Goal: Task Accomplishment & Management: Manage account settings

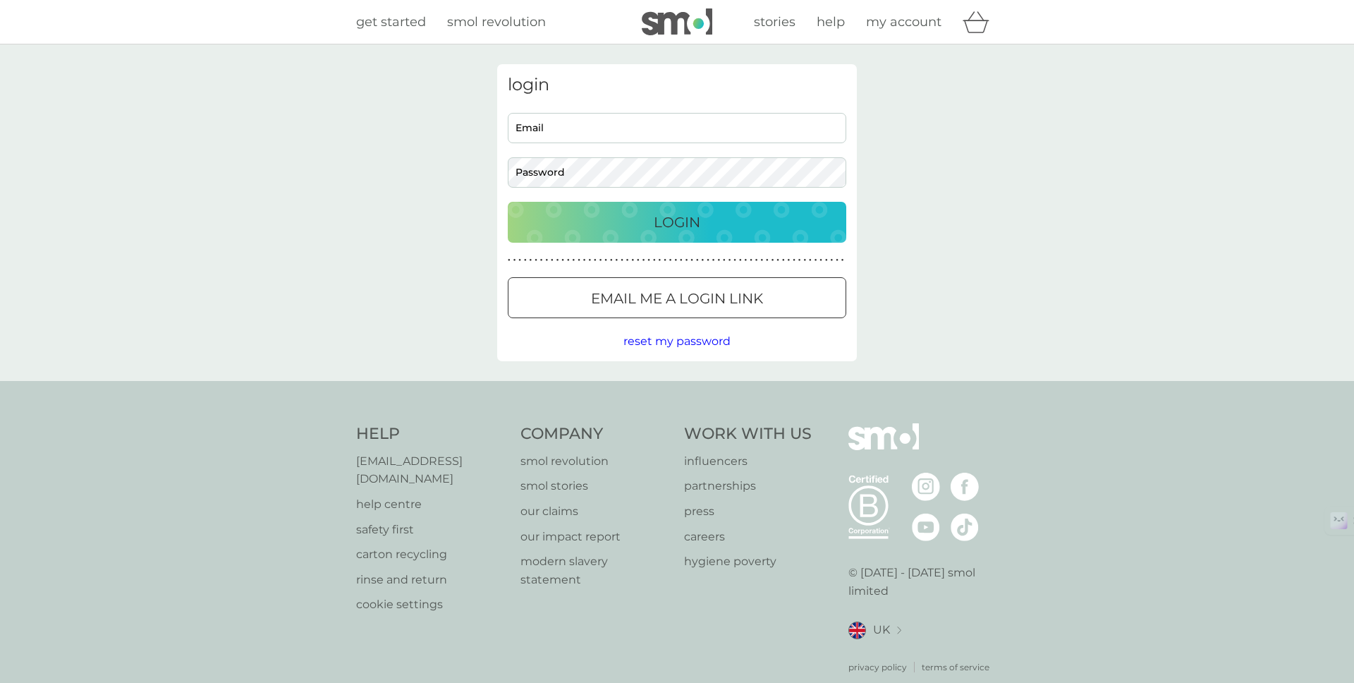
type input "[PERSON_NAME][EMAIL_ADDRESS][DOMAIN_NAME]"
click at [636, 222] on div "Login" at bounding box center [677, 222] width 310 height 23
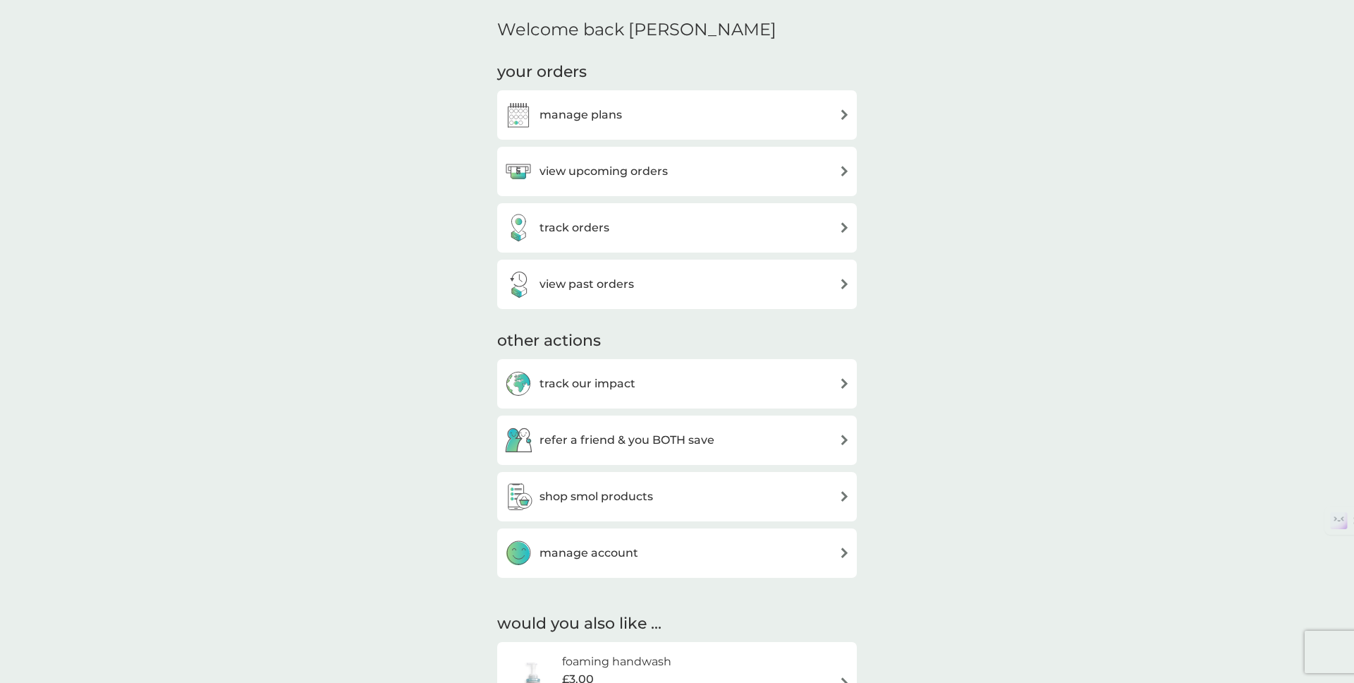
scroll to position [419, 0]
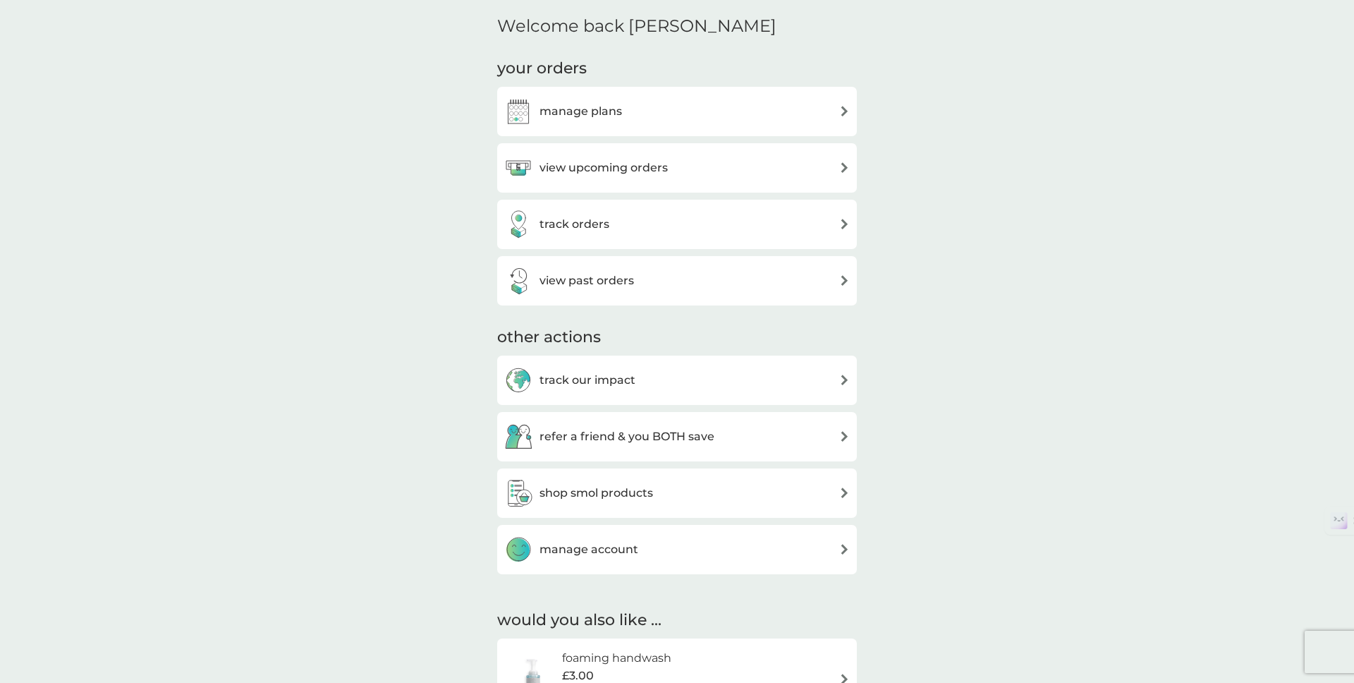
click at [611, 118] on h3 "manage plans" at bounding box center [581, 111] width 83 height 18
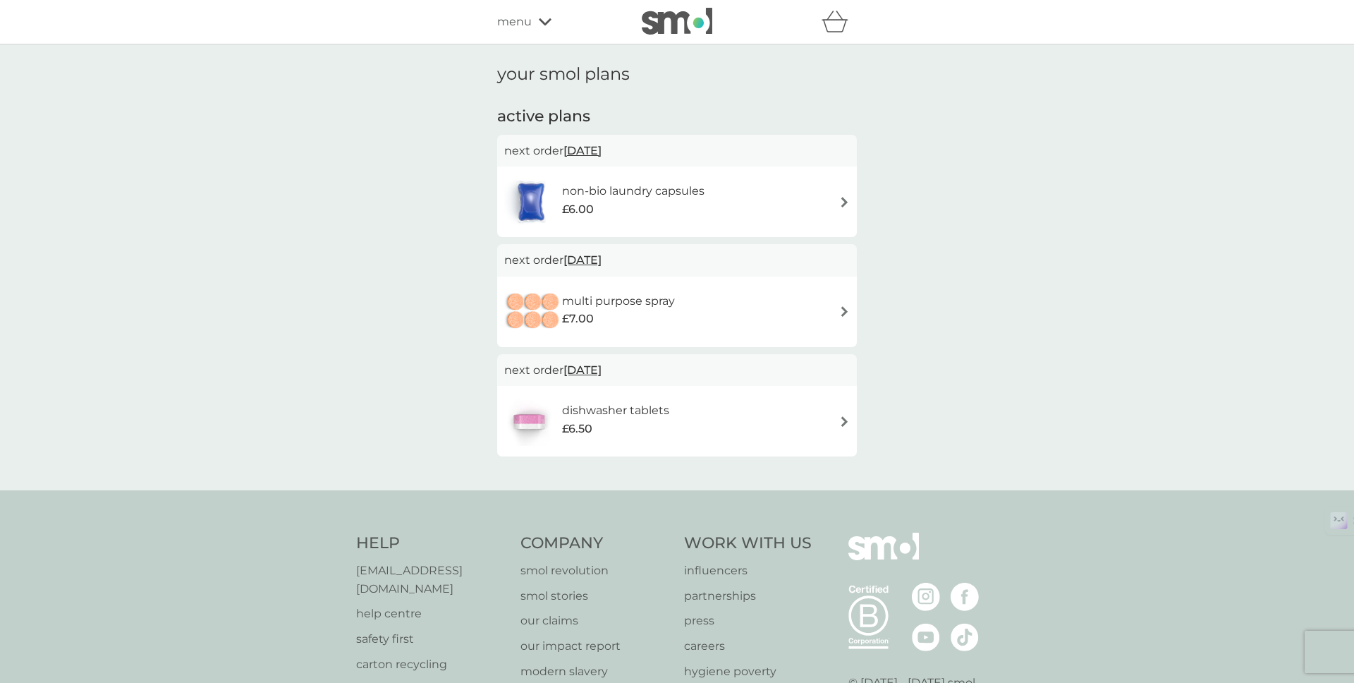
click at [845, 200] on img at bounding box center [844, 202] width 11 height 11
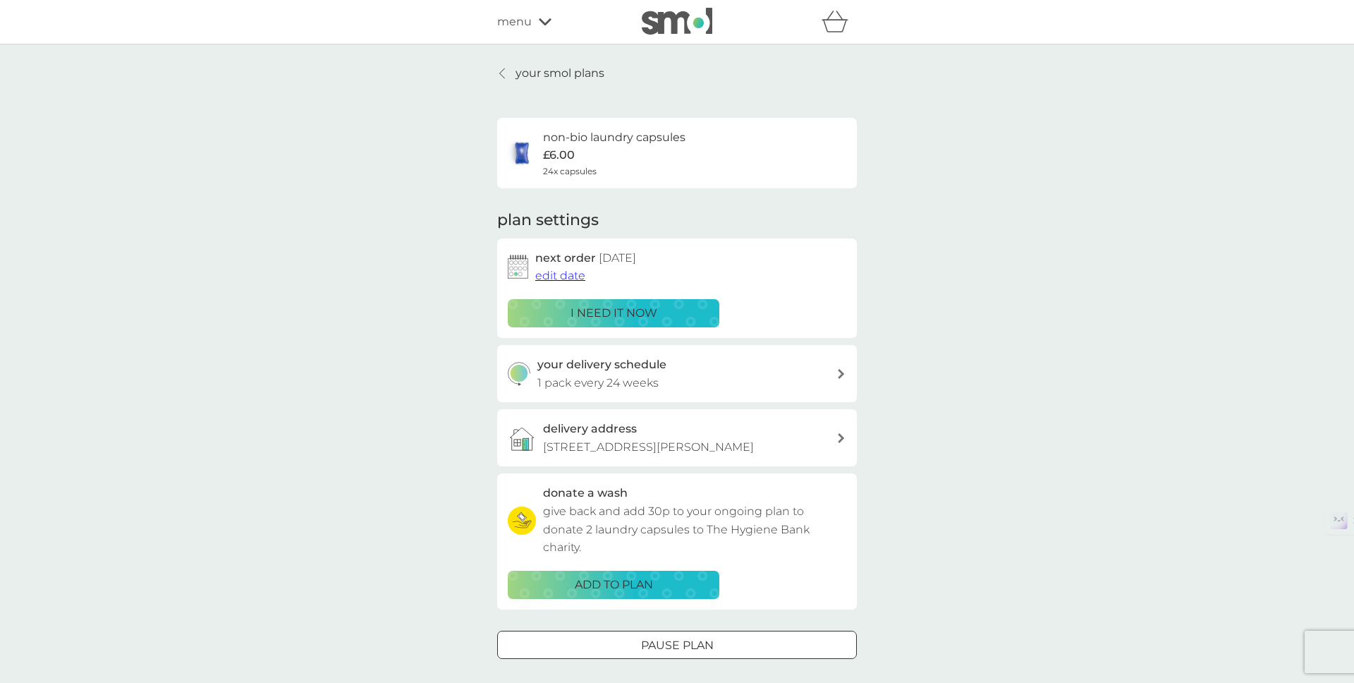
click at [550, 279] on span "edit date" at bounding box center [560, 275] width 50 height 13
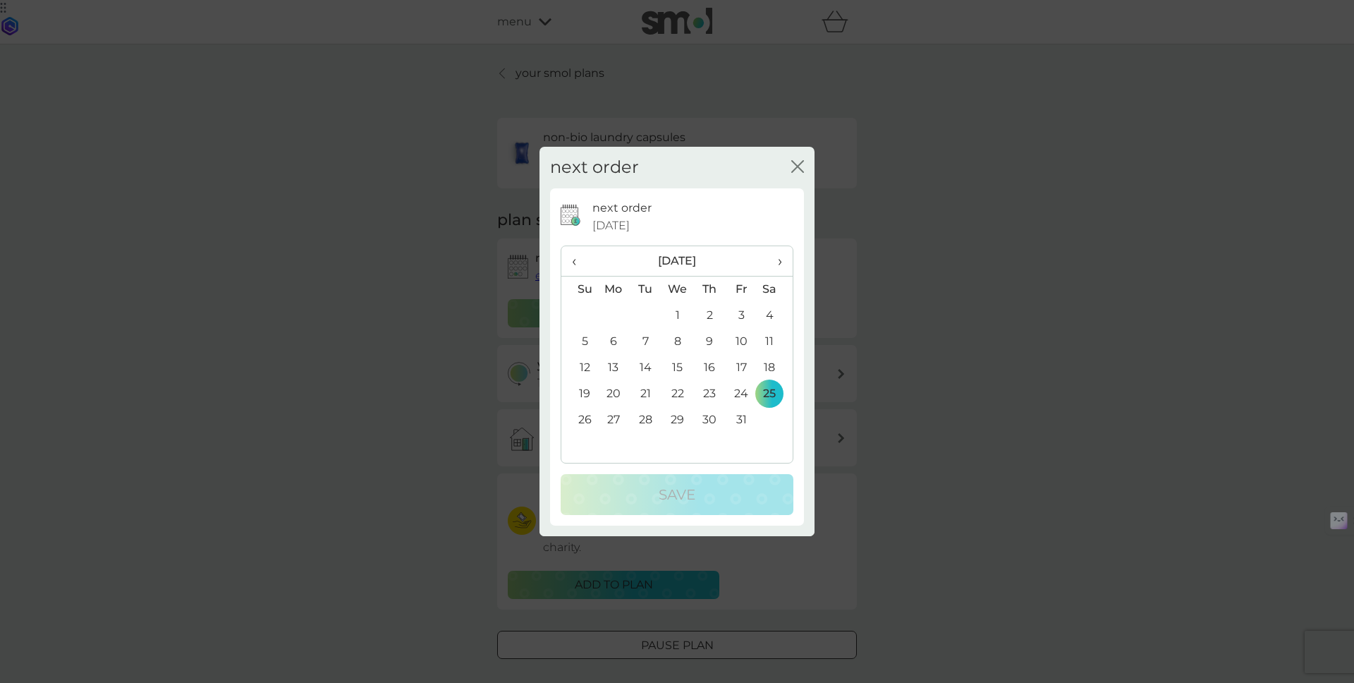
click at [782, 266] on span "›" at bounding box center [775, 261] width 14 height 30
click at [611, 395] on td "22" at bounding box center [614, 394] width 32 height 26
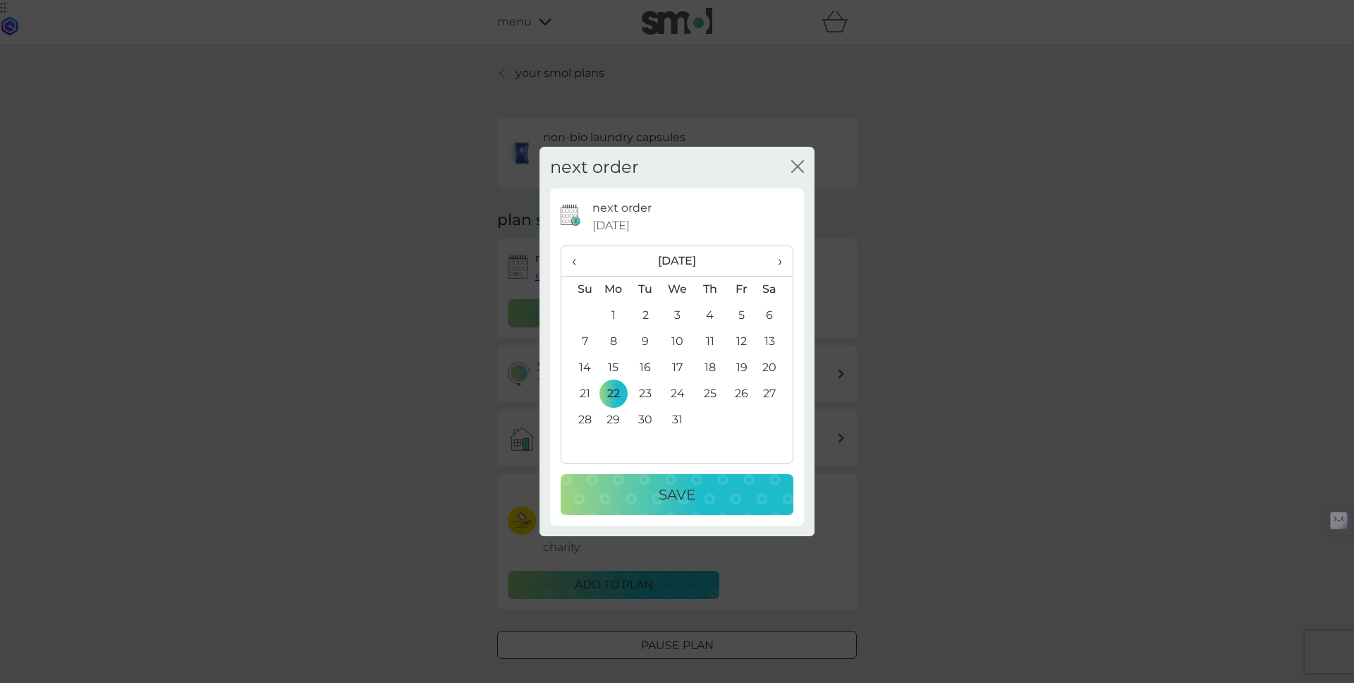
click at [673, 491] on p "Save" at bounding box center [677, 494] width 37 height 23
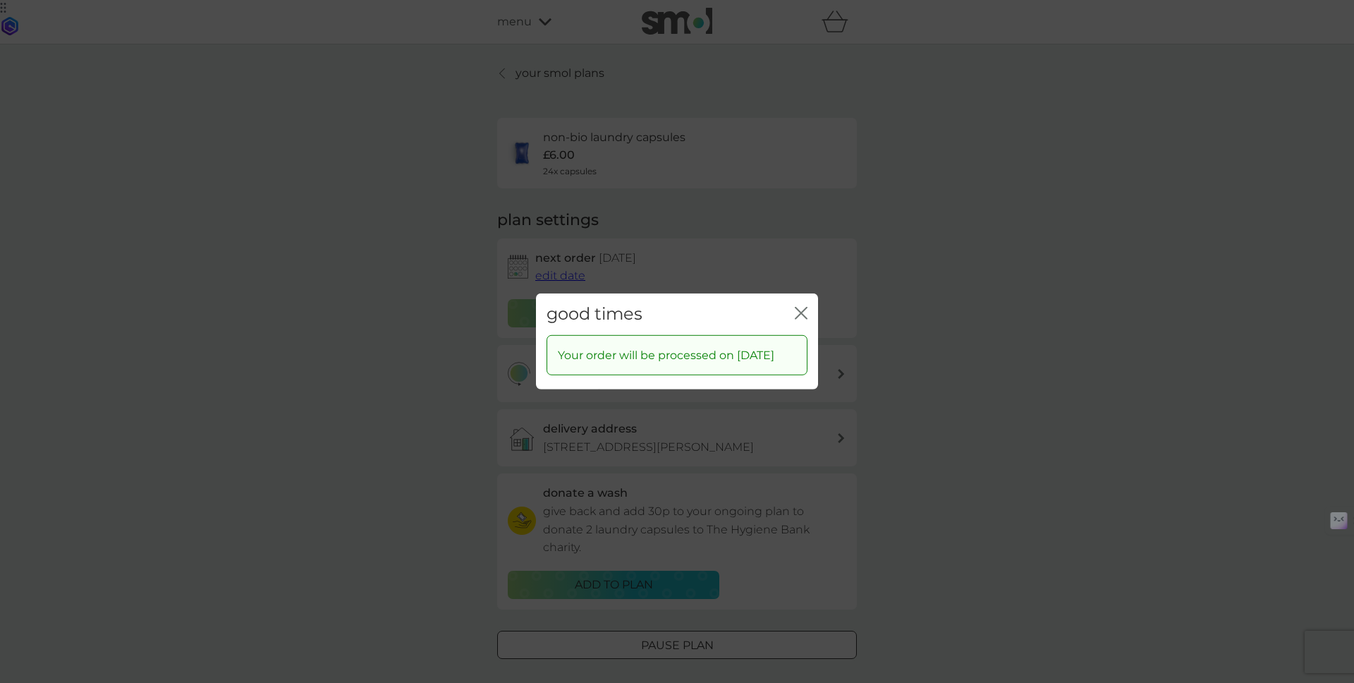
click at [801, 308] on icon "close" at bounding box center [804, 313] width 6 height 11
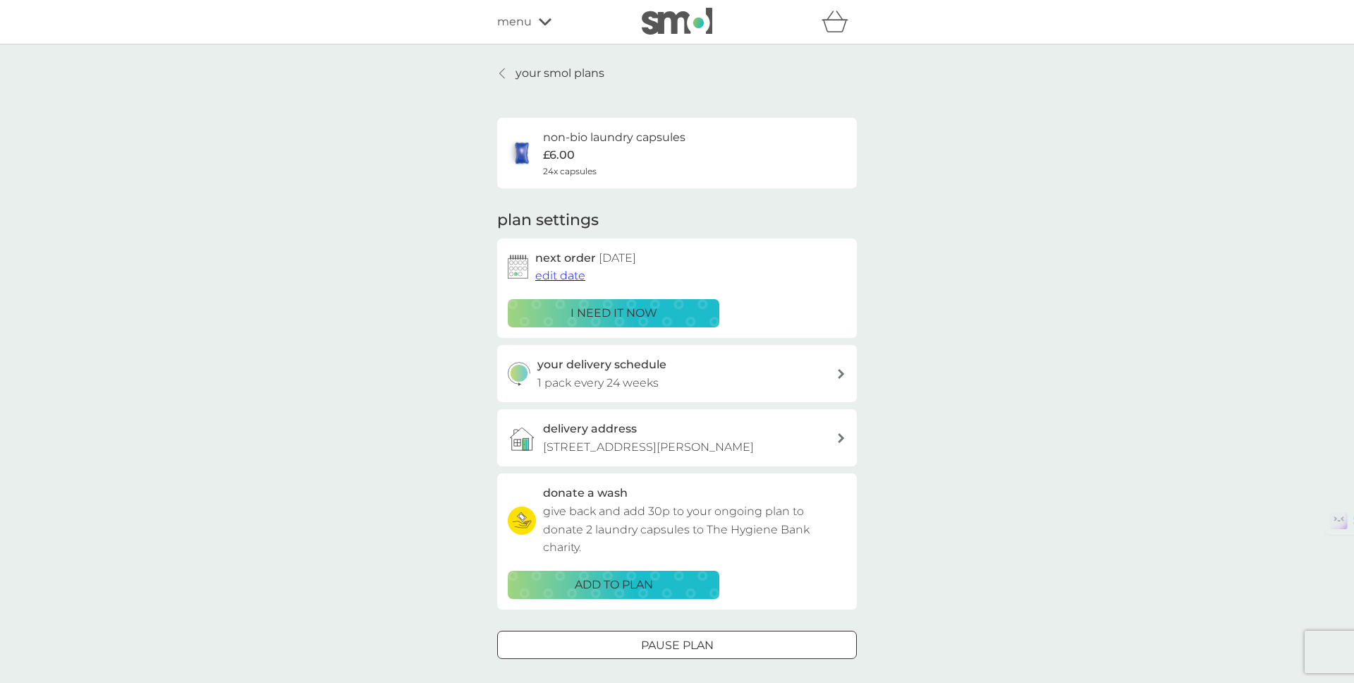
click at [502, 72] on icon at bounding box center [502, 73] width 6 height 11
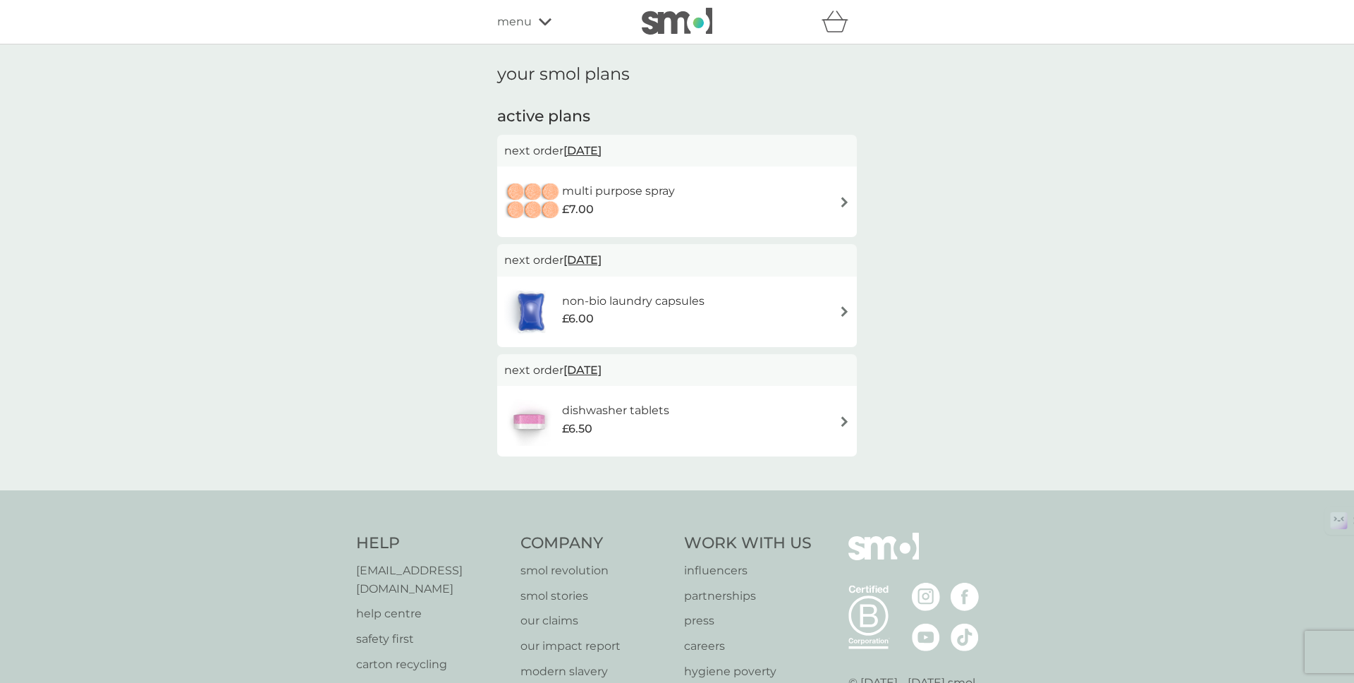
click at [846, 202] on img at bounding box center [844, 202] width 11 height 11
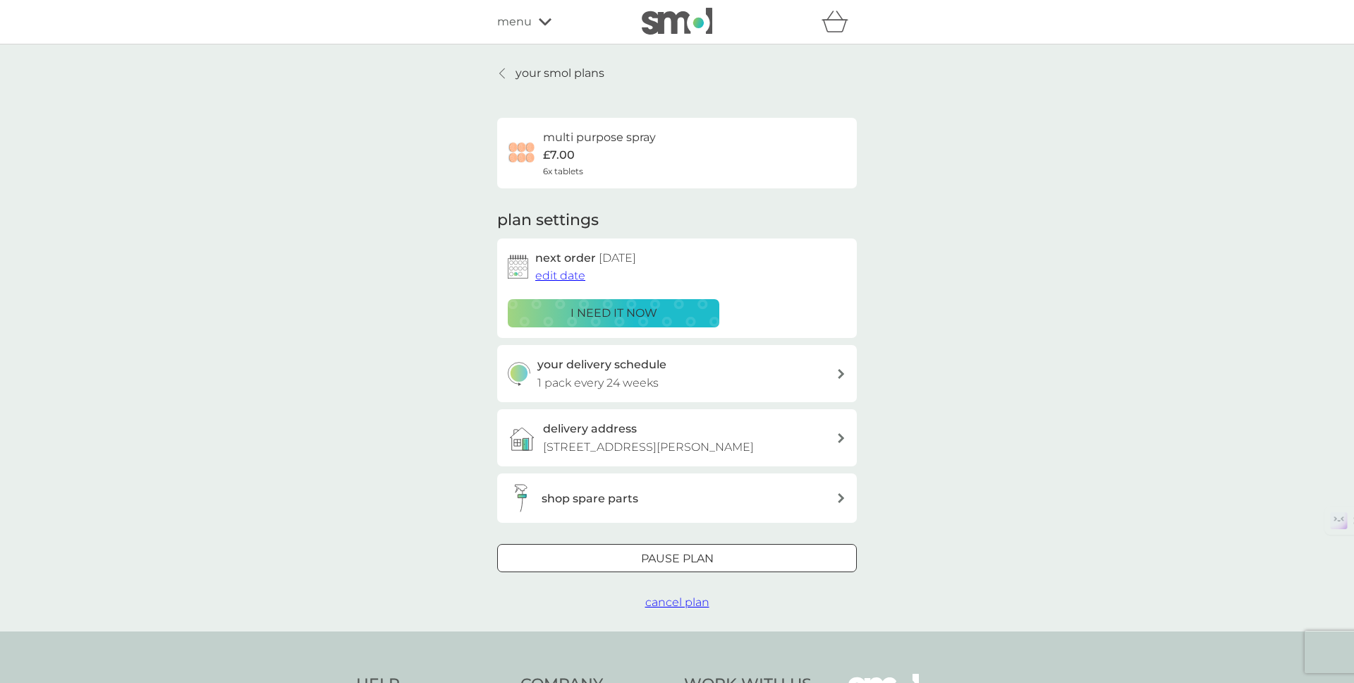
click at [555, 274] on span "edit date" at bounding box center [560, 275] width 50 height 13
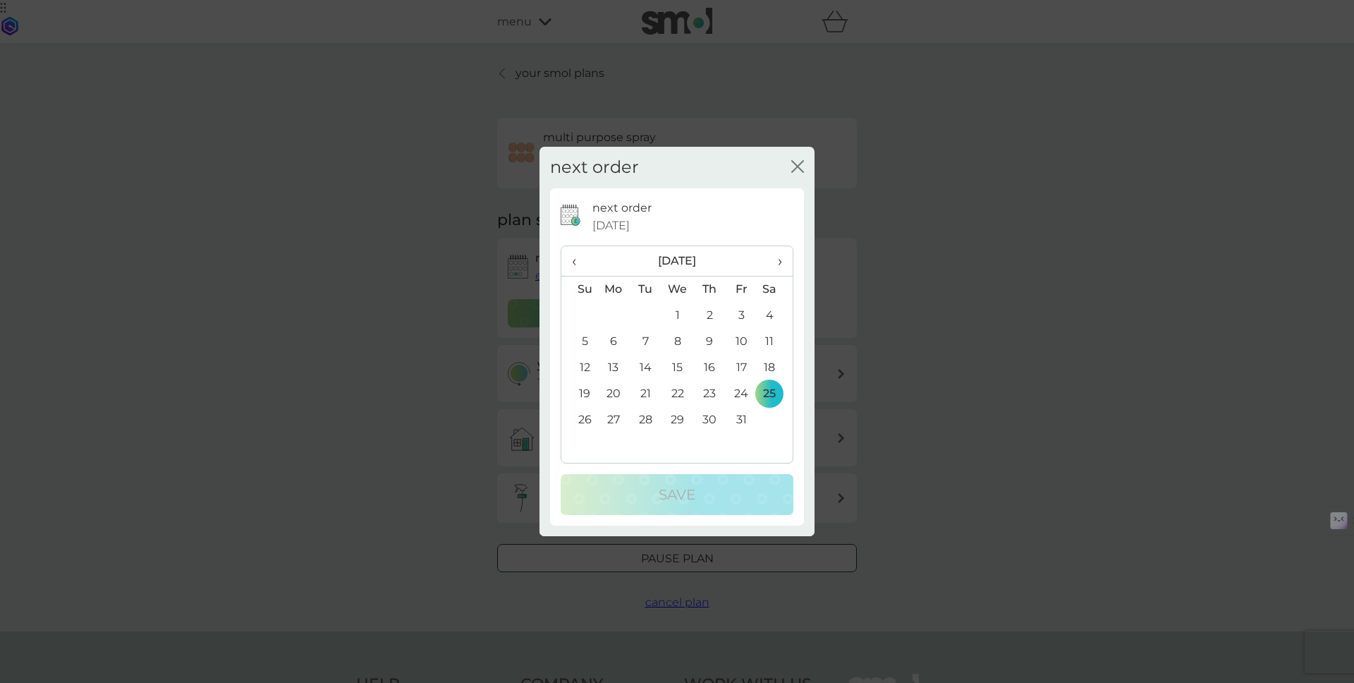
click at [780, 262] on span "›" at bounding box center [775, 261] width 14 height 30
click at [606, 393] on td "22" at bounding box center [614, 394] width 32 height 26
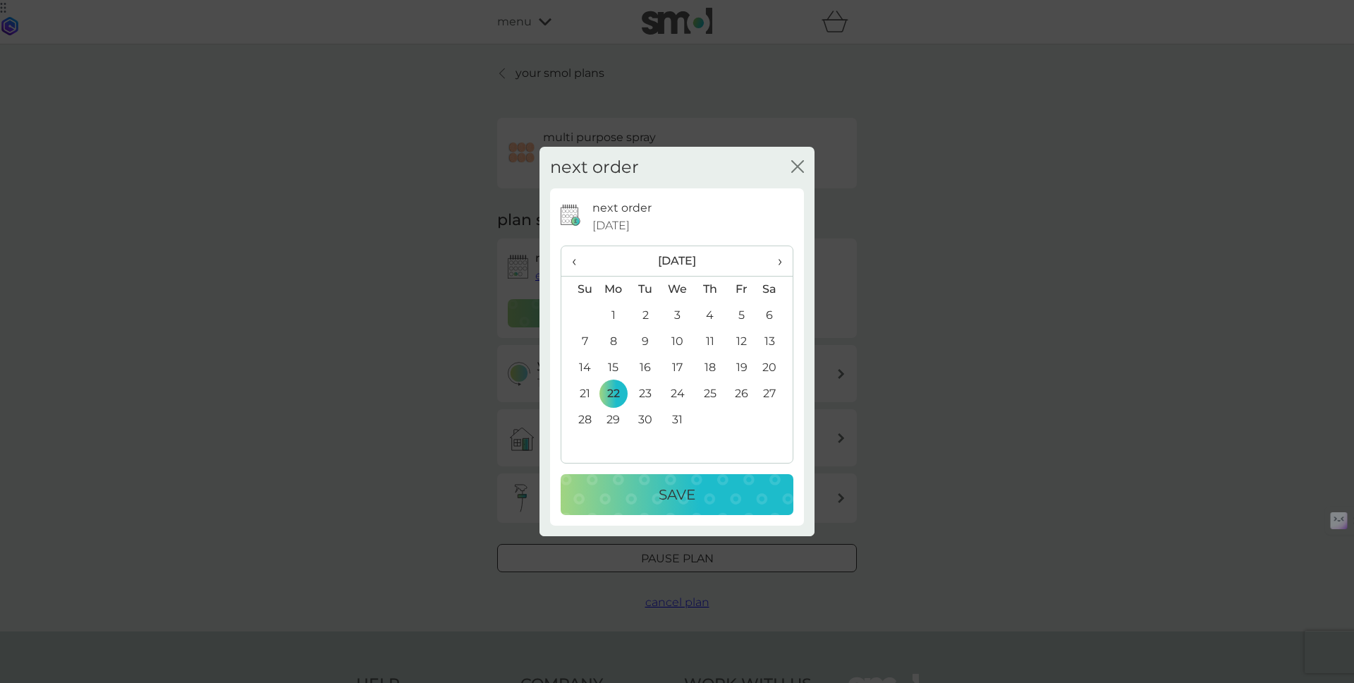
click at [661, 502] on p "Save" at bounding box center [677, 494] width 37 height 23
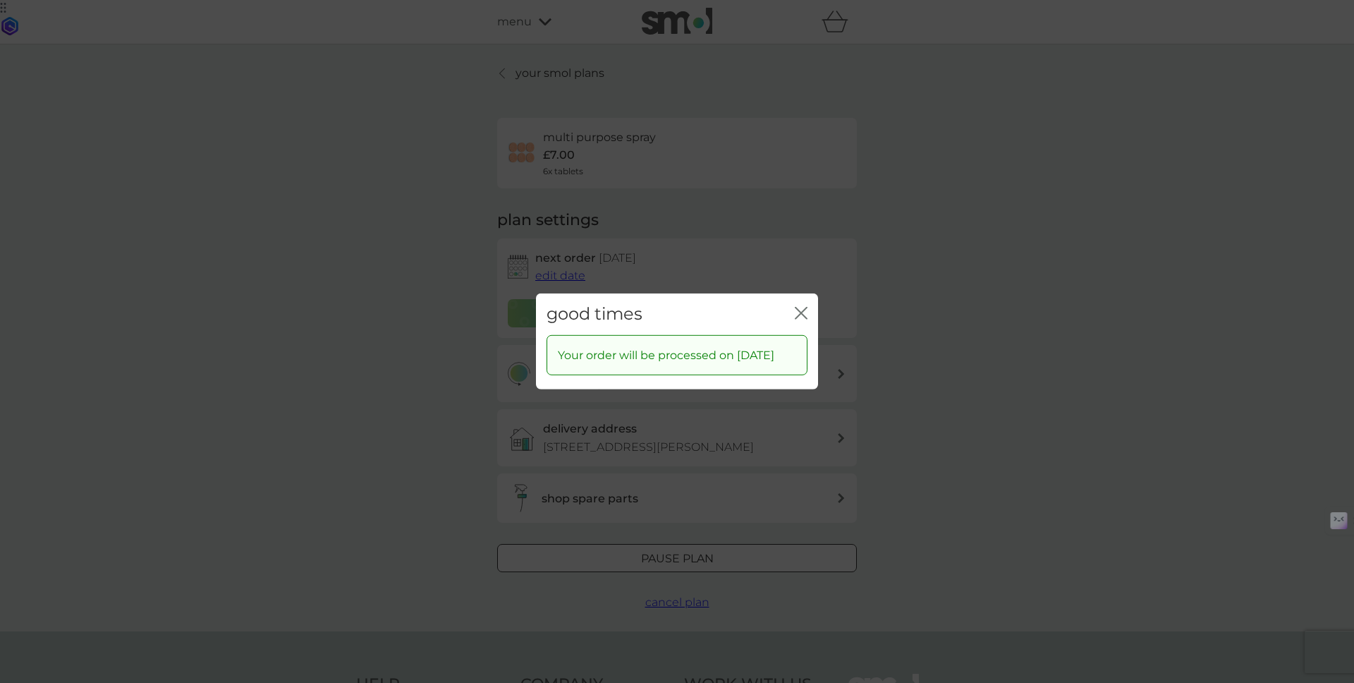
click at [811, 306] on div "good times close" at bounding box center [677, 314] width 282 height 42
click at [802, 308] on icon "close" at bounding box center [804, 313] width 6 height 11
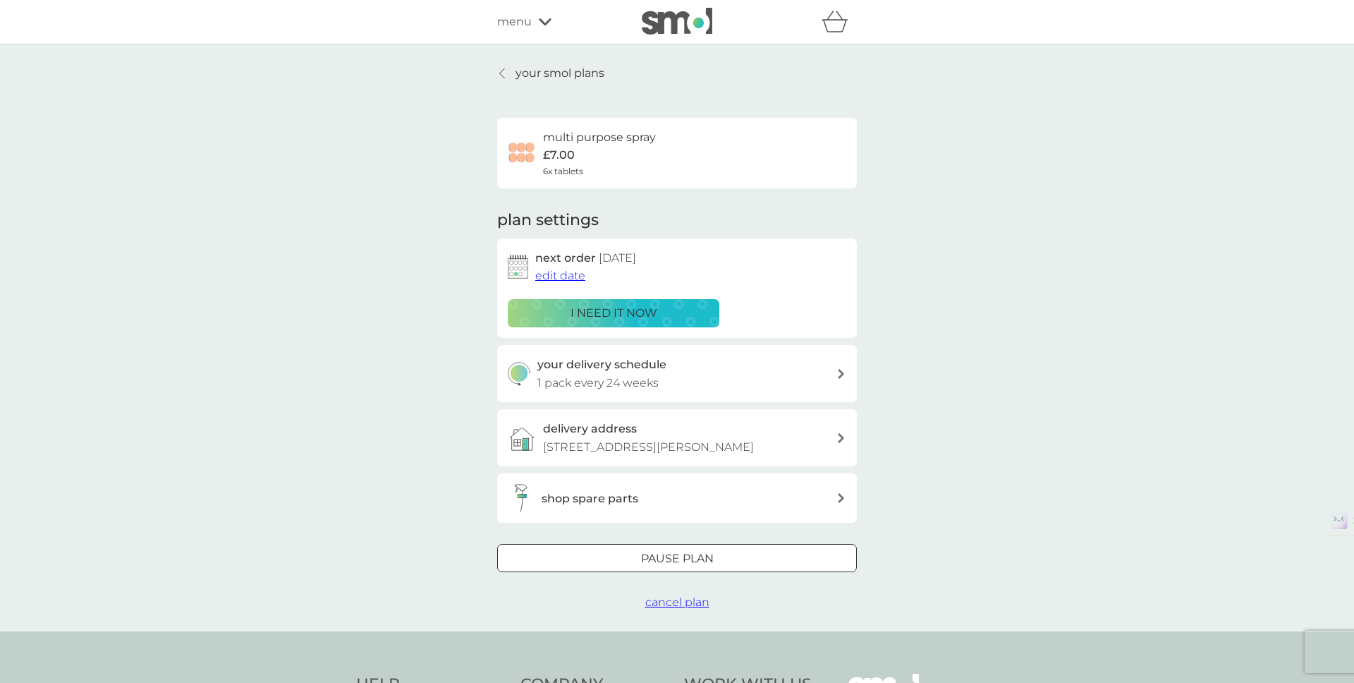
click at [504, 68] on icon at bounding box center [502, 73] width 6 height 11
